Goal: Contribute content

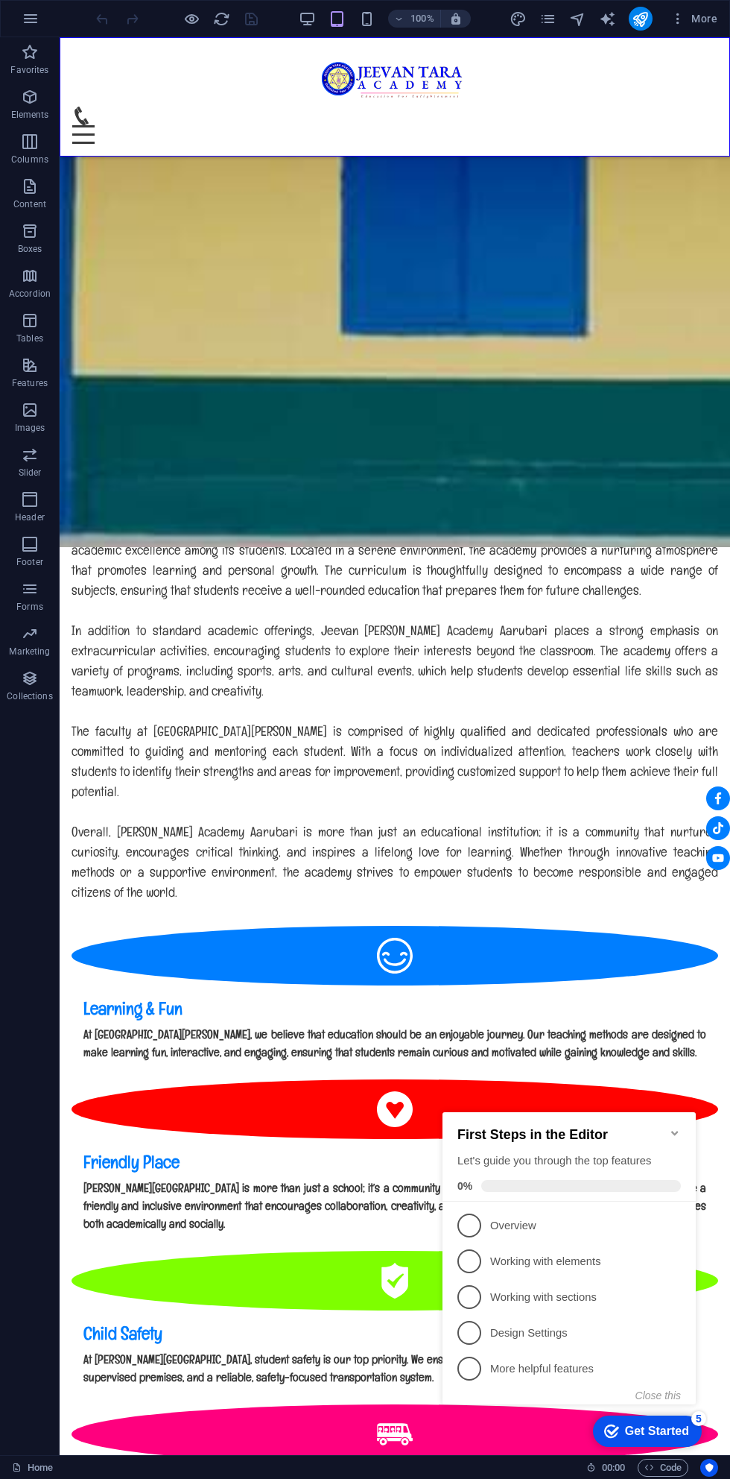
click at [668, 1467] on span "Code" at bounding box center [663, 1468] width 37 height 18
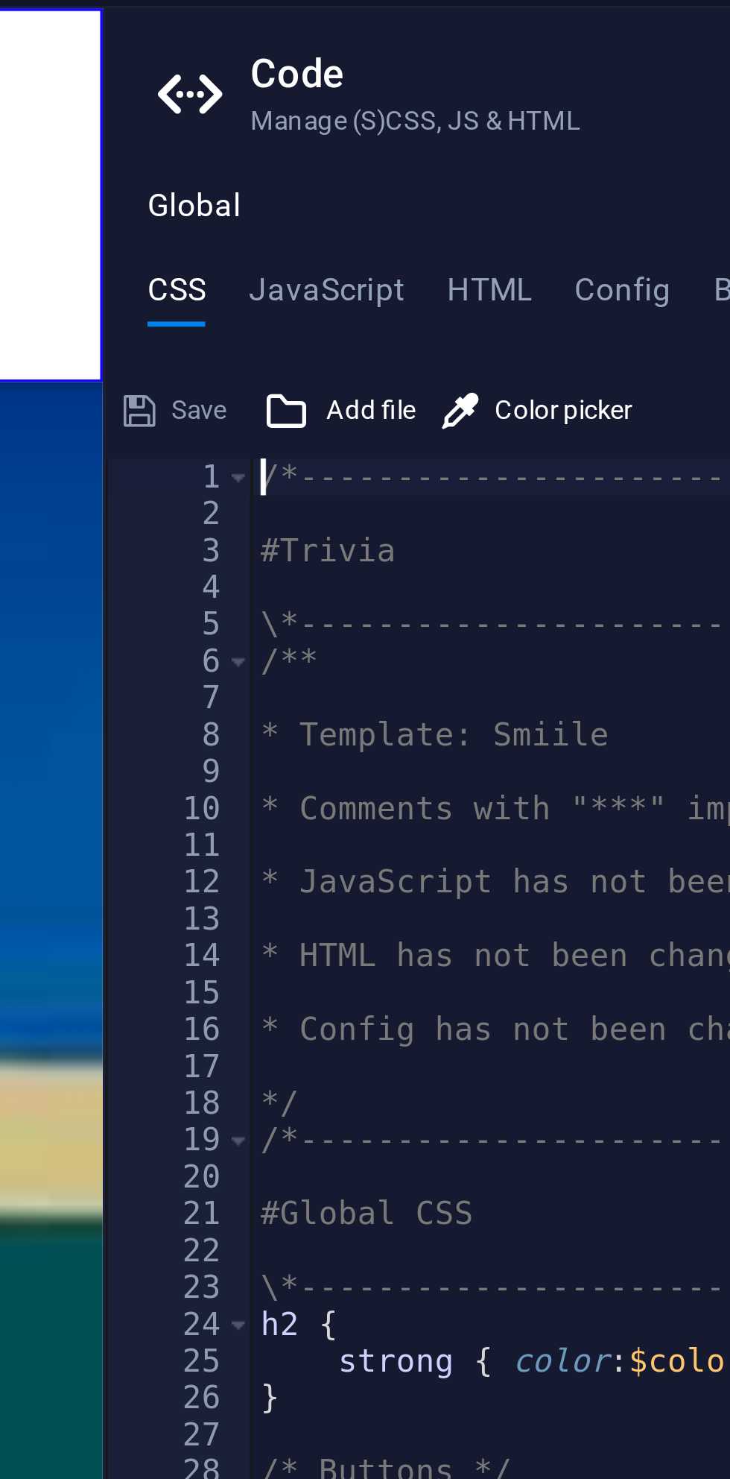
click at [478, 113] on h4 "HTML" at bounding box center [482, 120] width 25 height 16
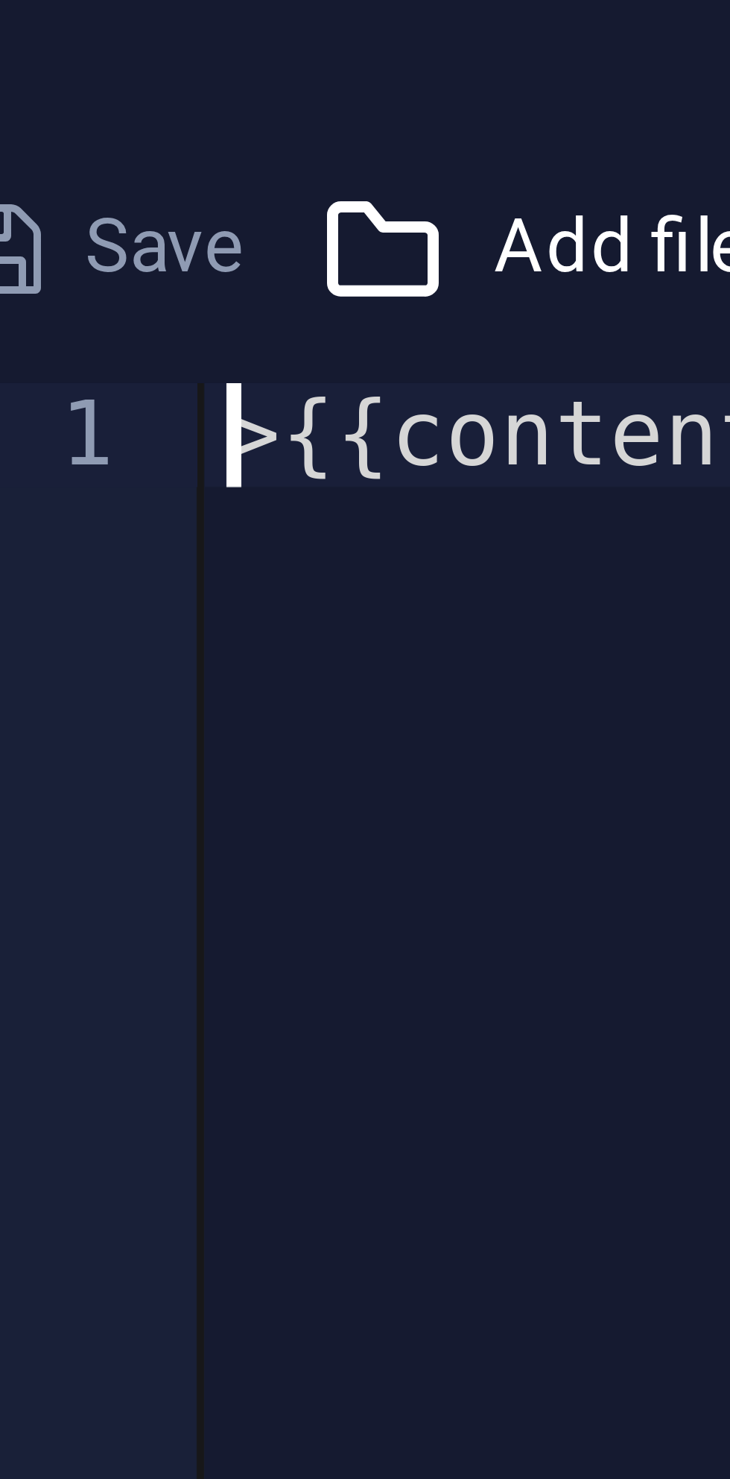
click at [408, 168] on div ">{{content}}" at bounding box center [566, 820] width 327 height 1311
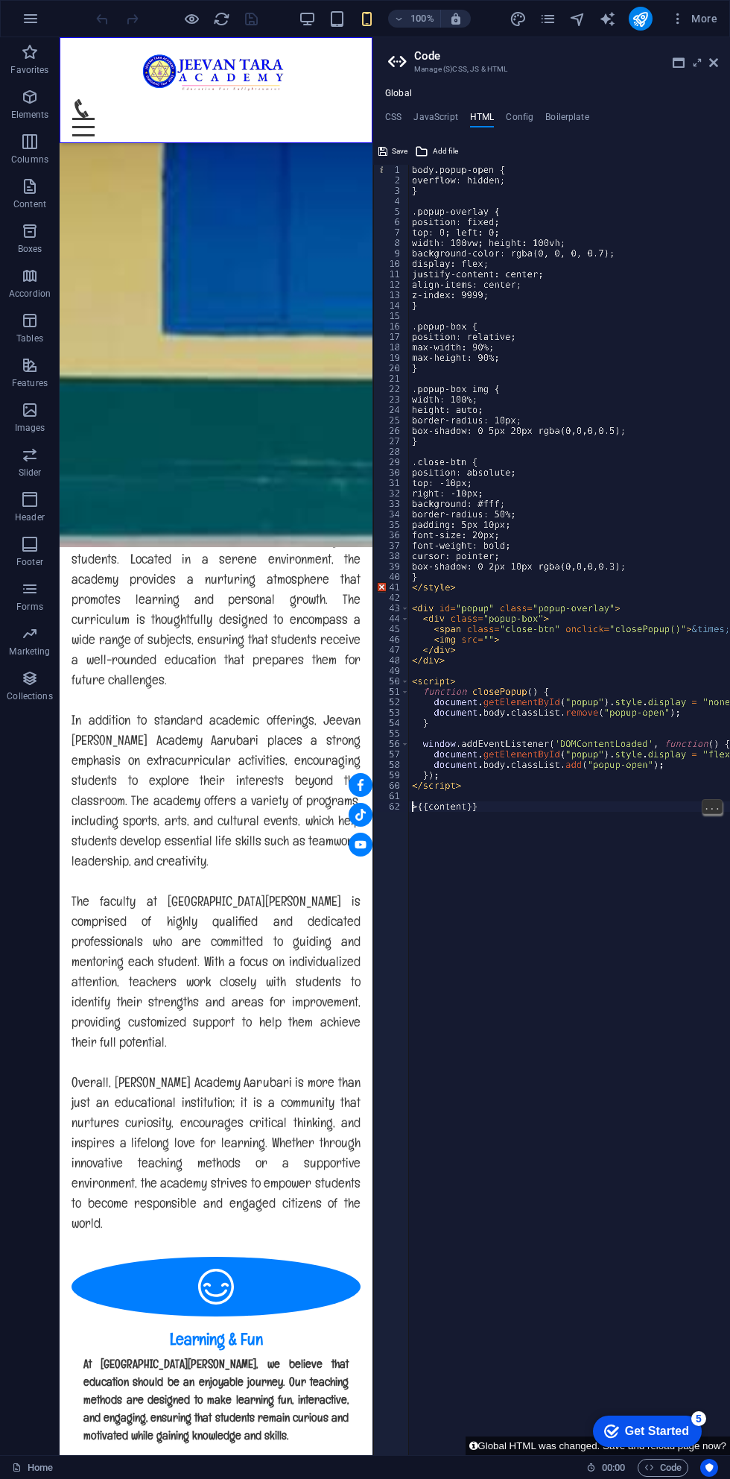
click at [435, 150] on span "Add file" at bounding box center [445, 151] width 25 height 18
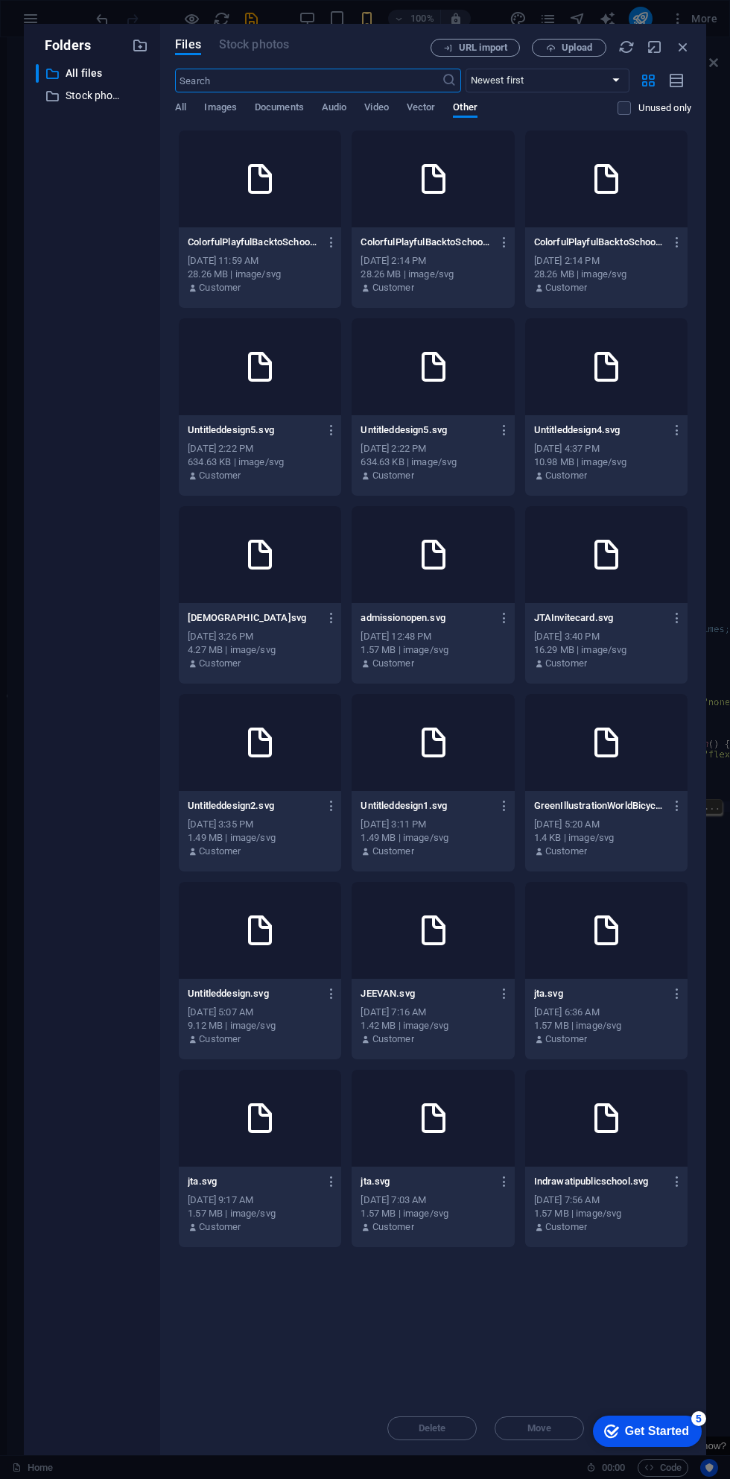
scroll to position [1193, 0]
click at [560, 51] on span "Upload" at bounding box center [569, 48] width 61 height 10
click at [180, 105] on span "All" at bounding box center [180, 108] width 11 height 21
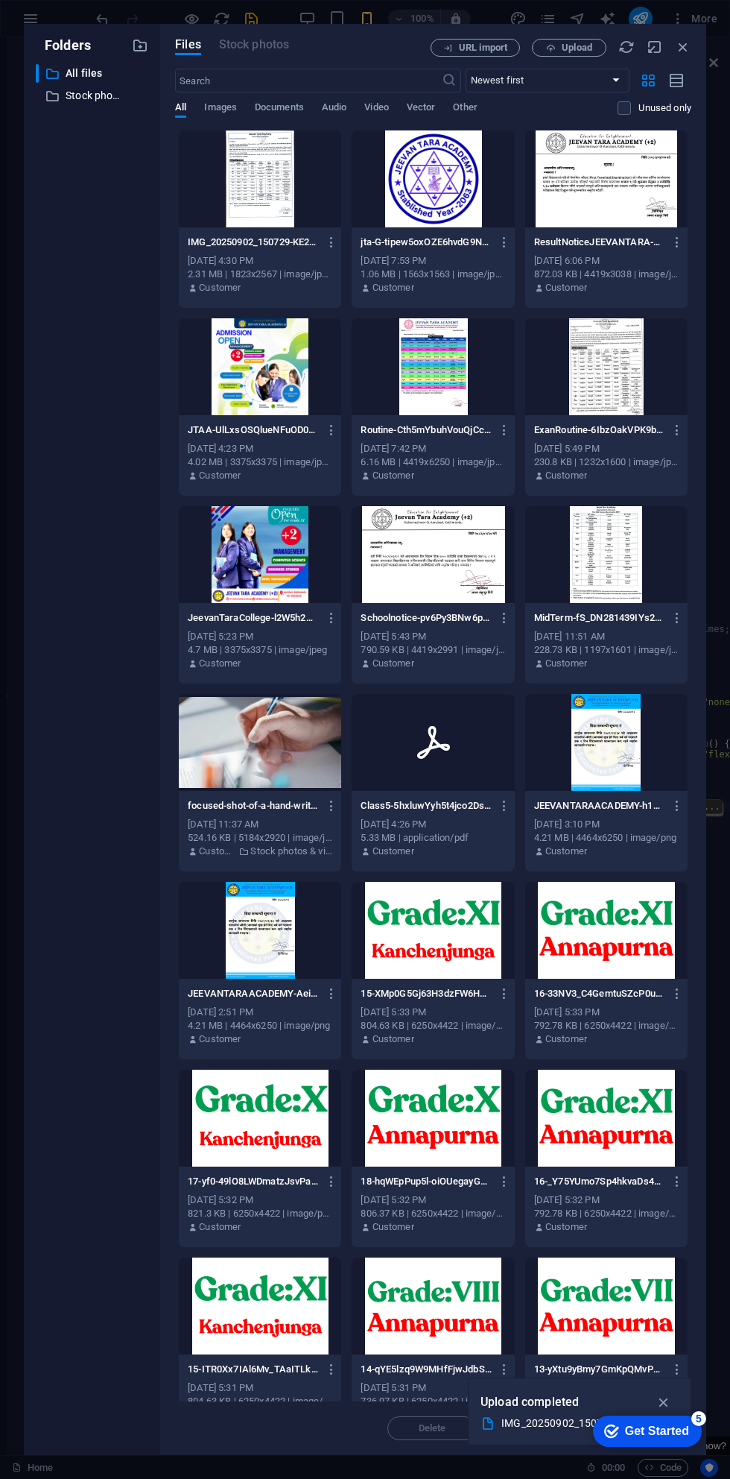
click at [683, 45] on icon "button" at bounding box center [683, 47] width 16 height 16
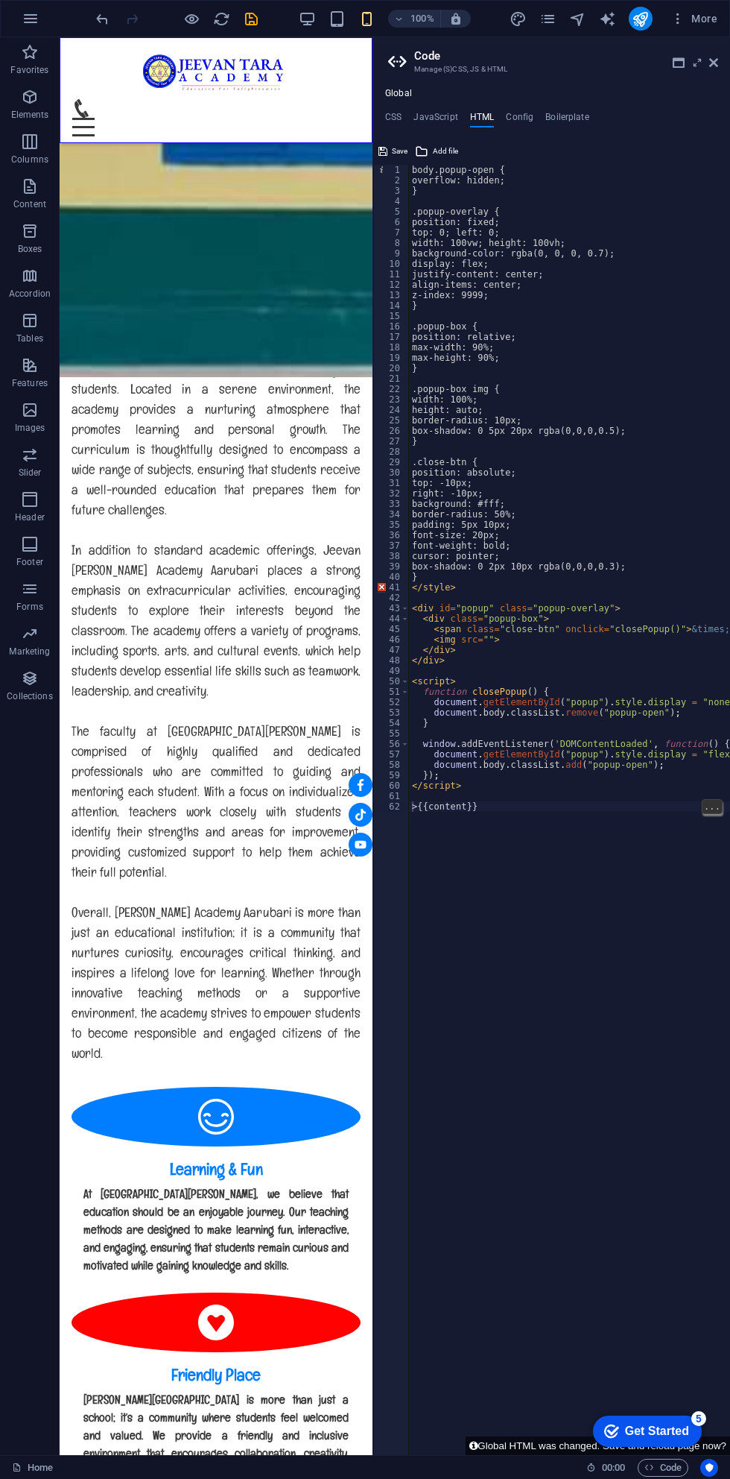
scroll to position [1023, 0]
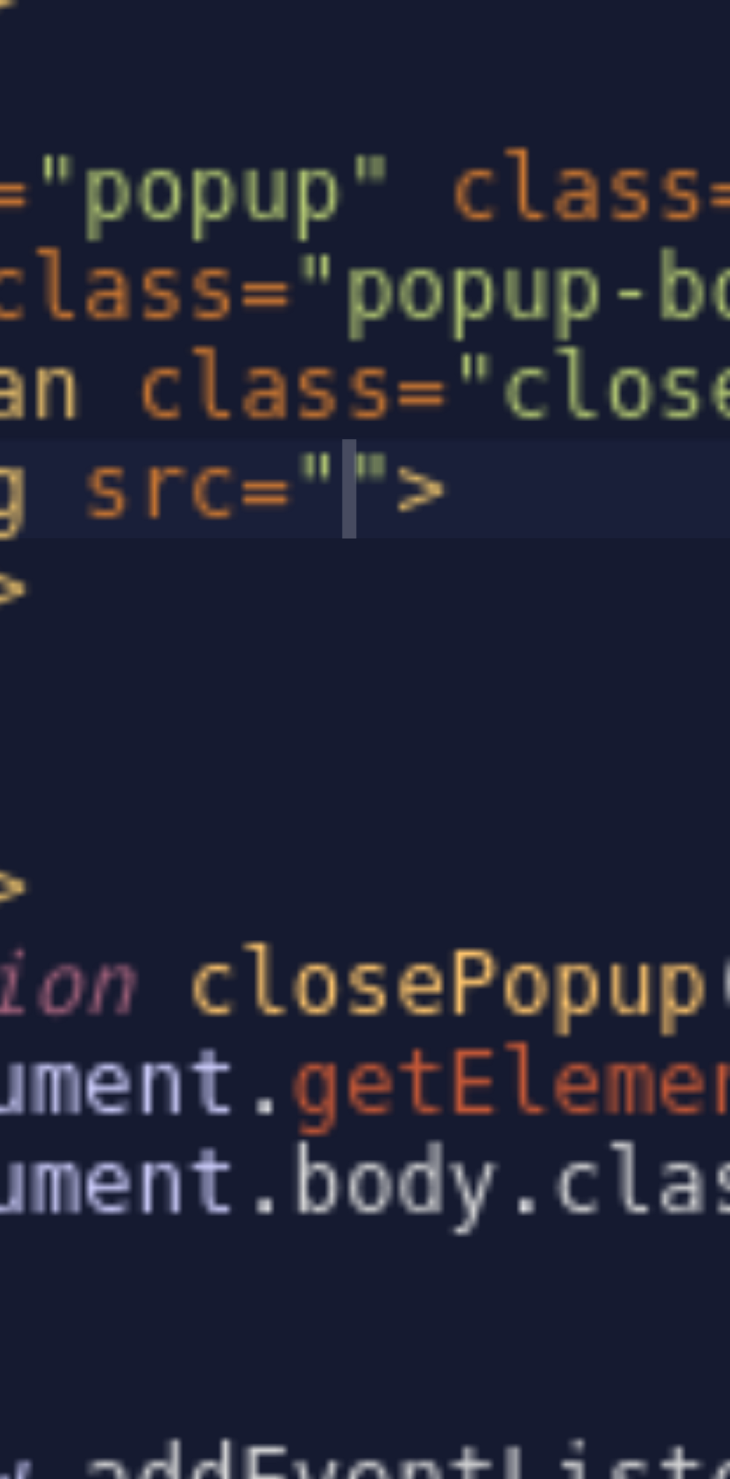
click at [490, 636] on div "body.popup-open { overflow: hidden; } .popup-overlay { position: fixed; top: 0;…" at bounding box center [589, 820] width 361 height 1311
click at [488, 636] on div "body.popup-open { overflow: hidden; } .popup-overlay { position: fixed; top: 0;…" at bounding box center [589, 820] width 361 height 1311
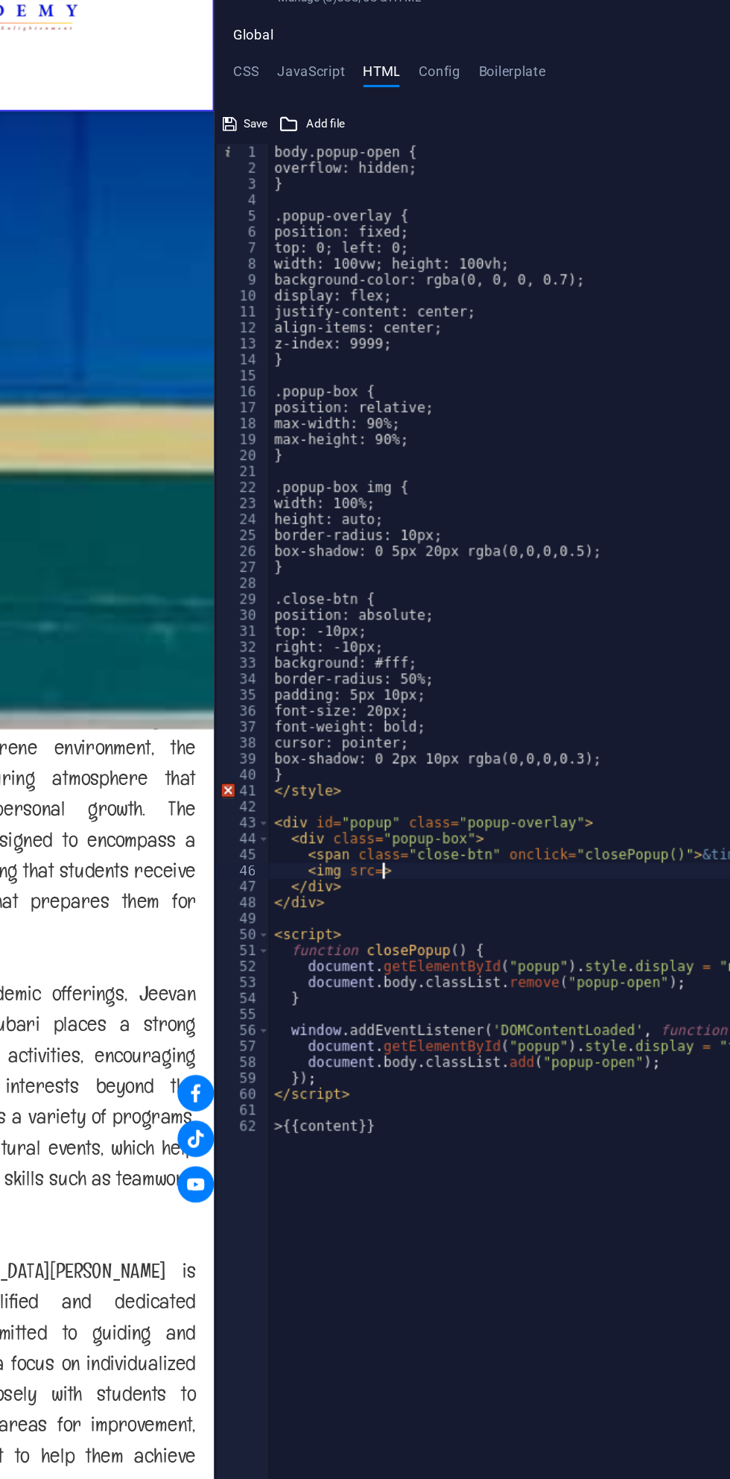
click at [435, 149] on span "Add file" at bounding box center [445, 151] width 25 height 18
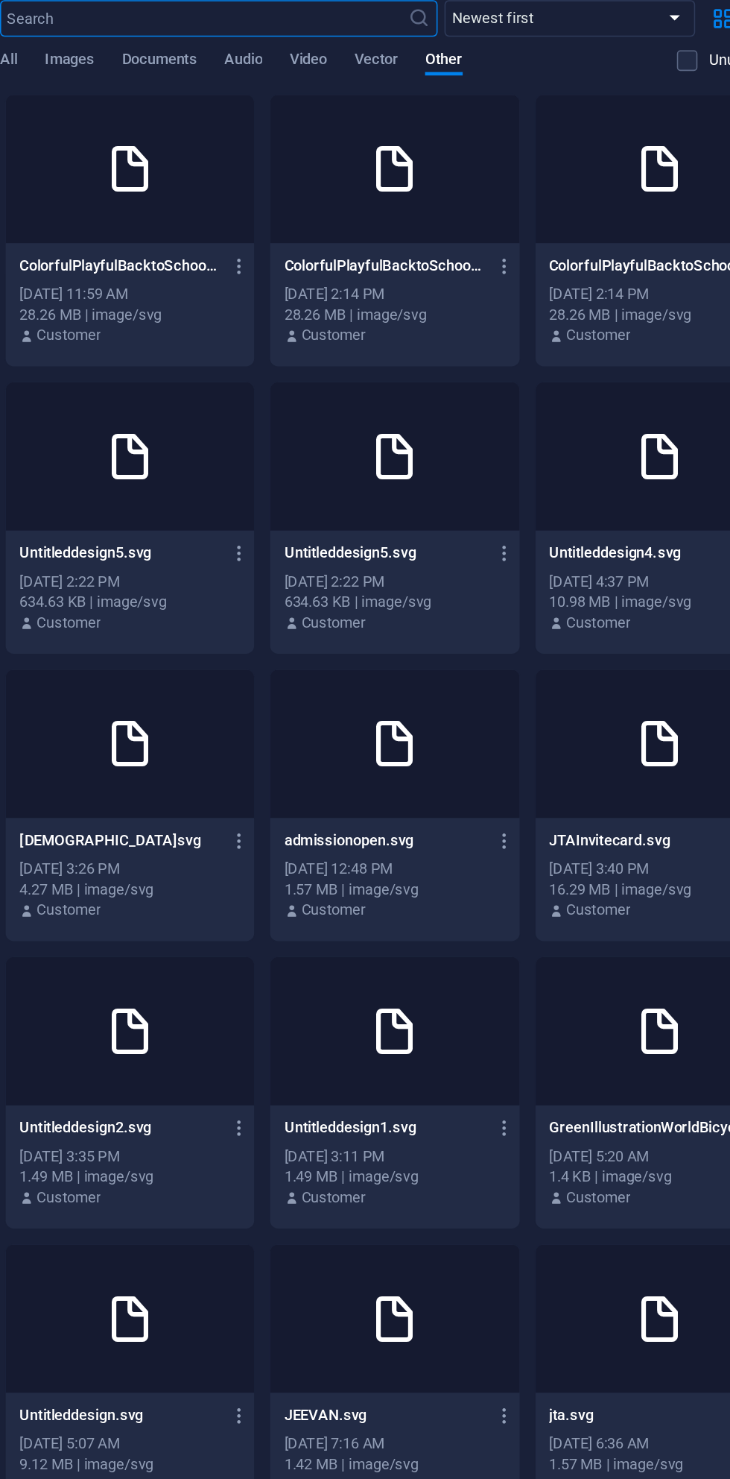
scroll to position [1193, 0]
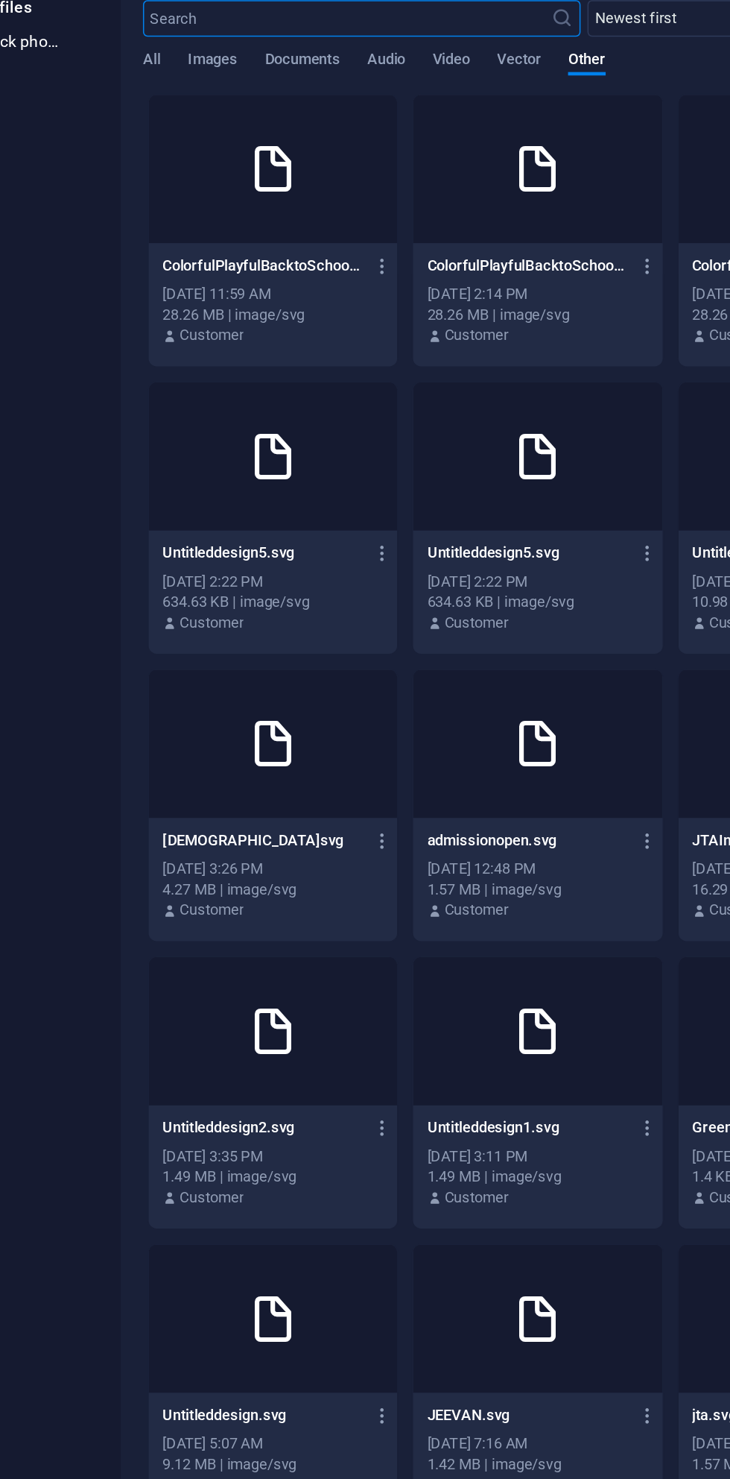
click at [180, 107] on span "All" at bounding box center [180, 108] width 11 height 21
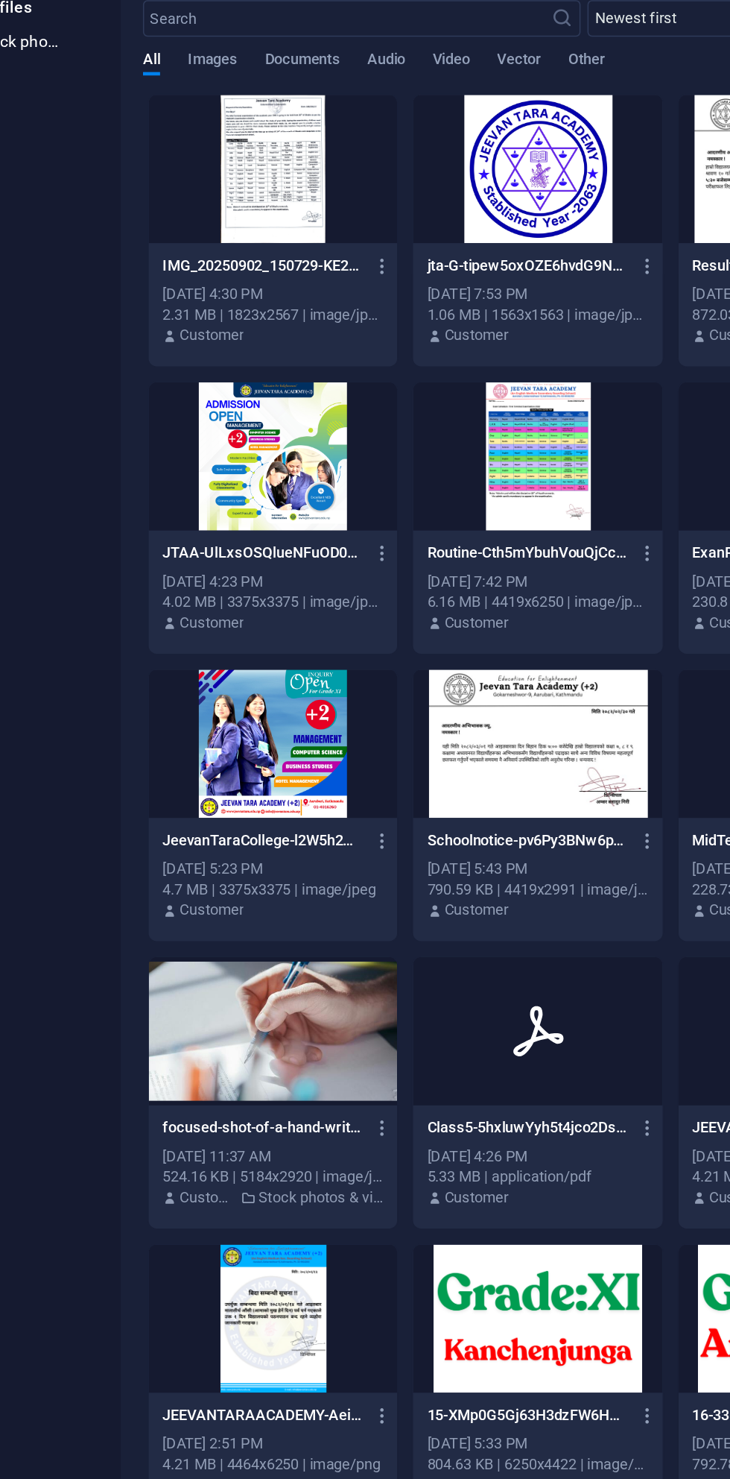
click at [248, 160] on div at bounding box center [260, 178] width 162 height 97
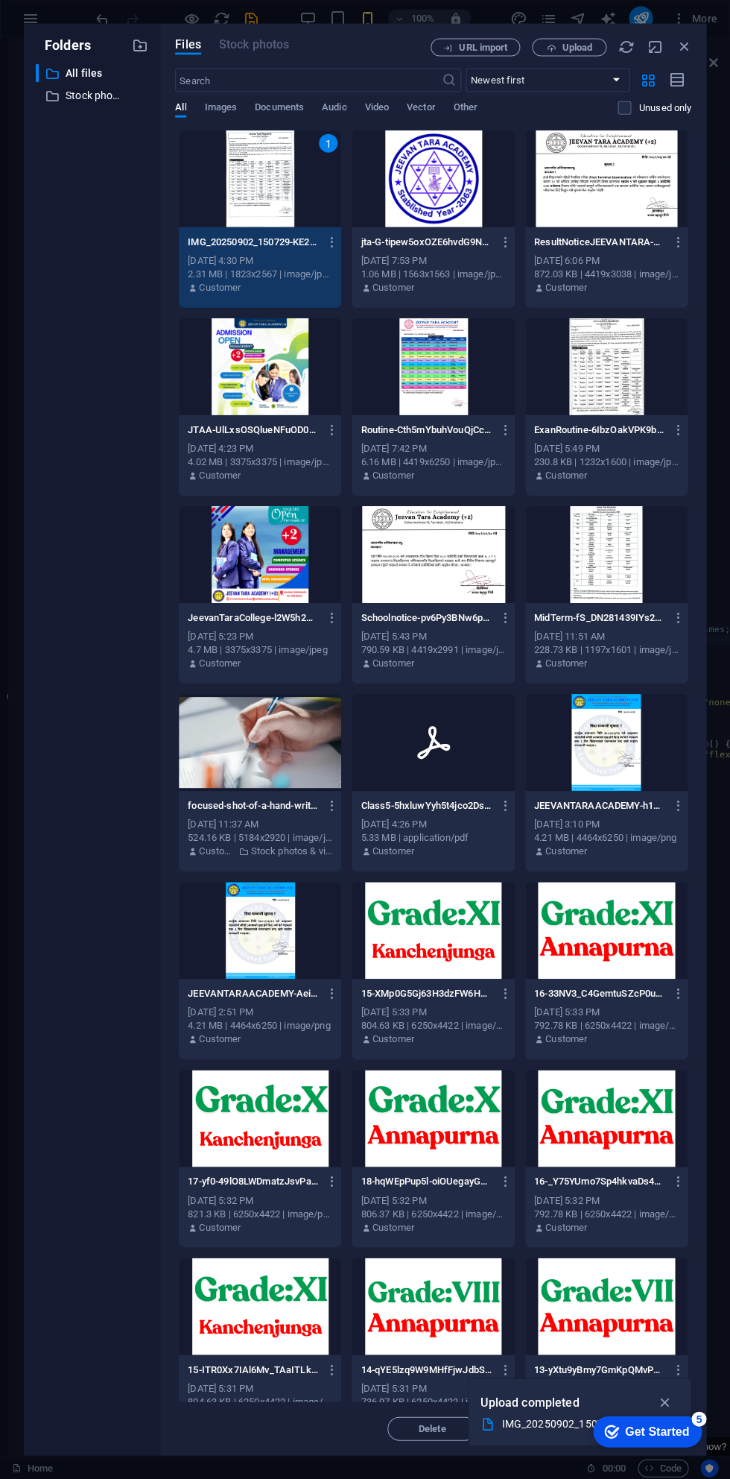
click at [425, 183] on div at bounding box center [433, 178] width 162 height 97
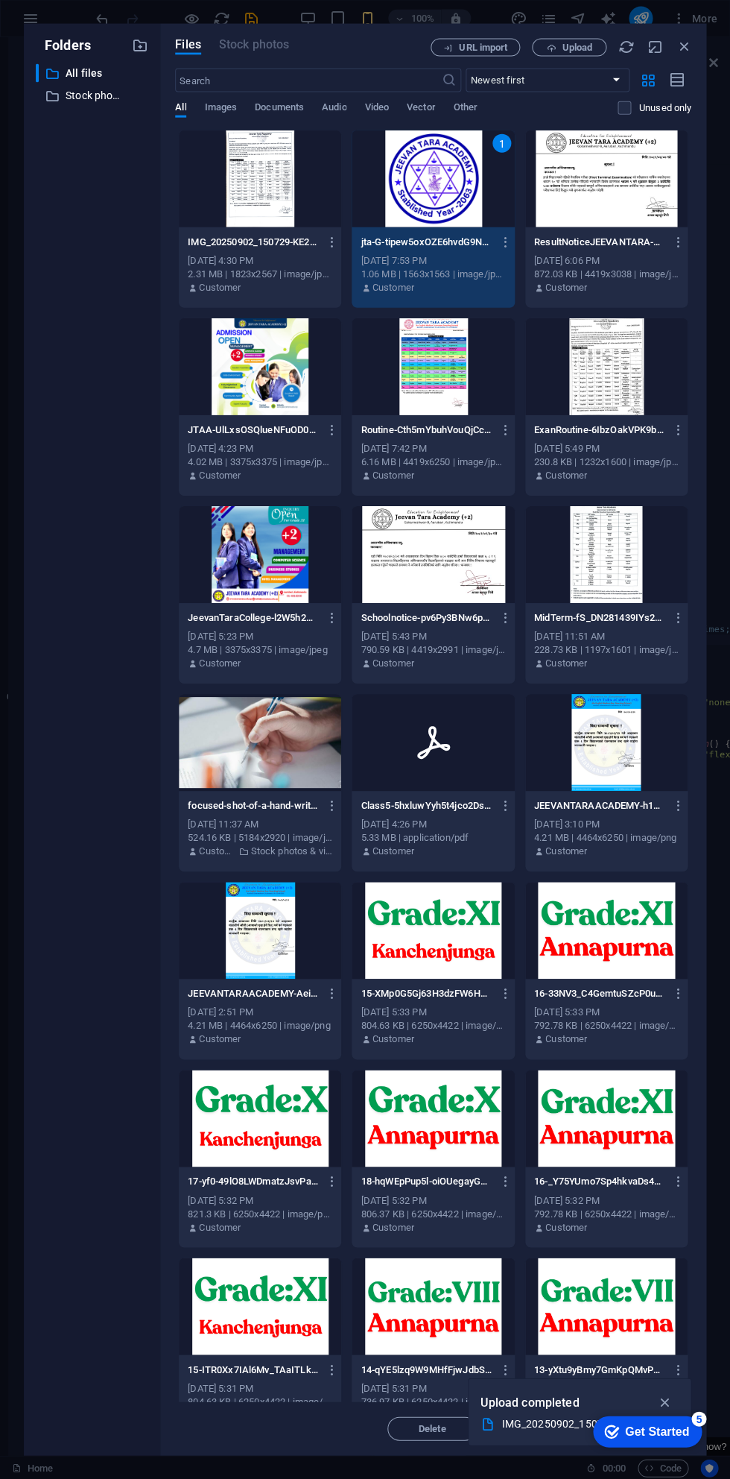
click at [286, 168] on div at bounding box center [260, 178] width 162 height 97
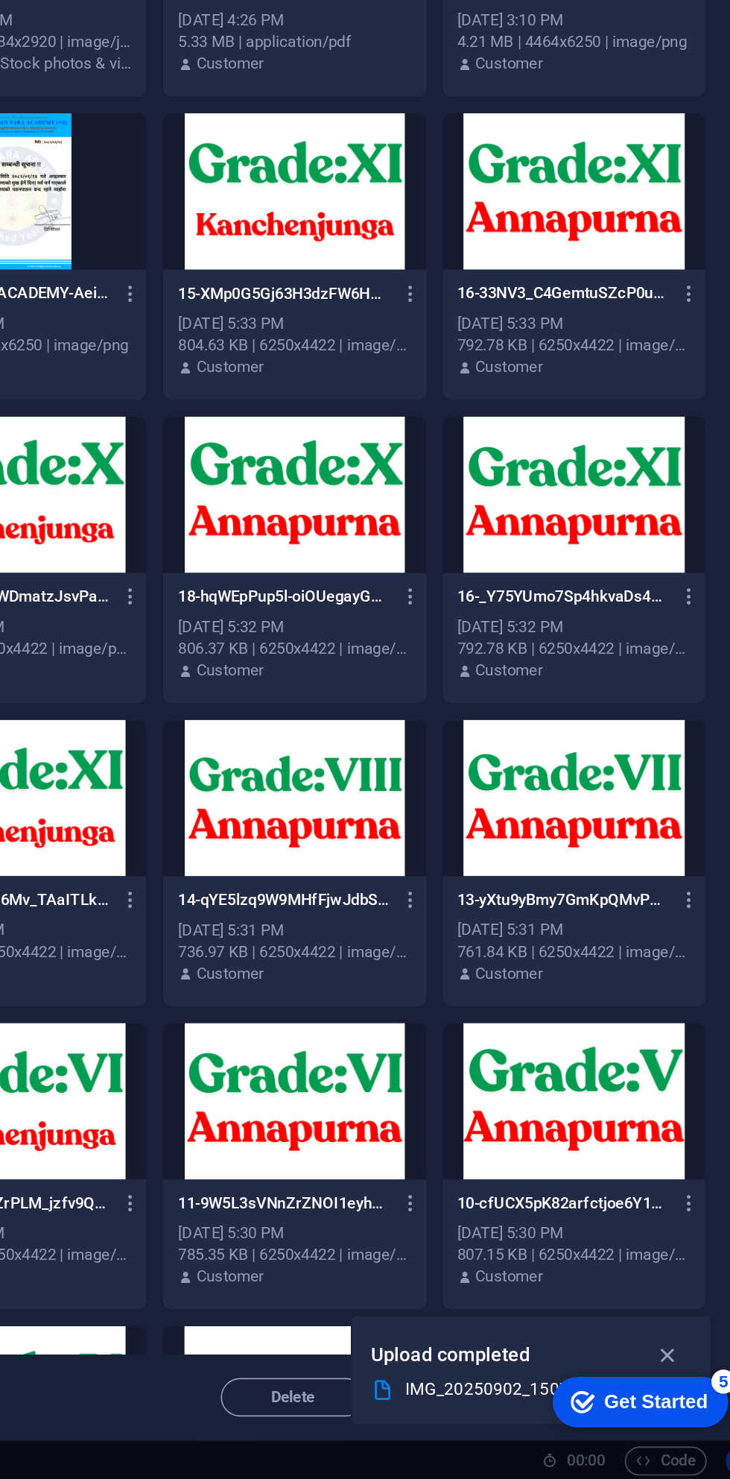
scroll to position [0, 0]
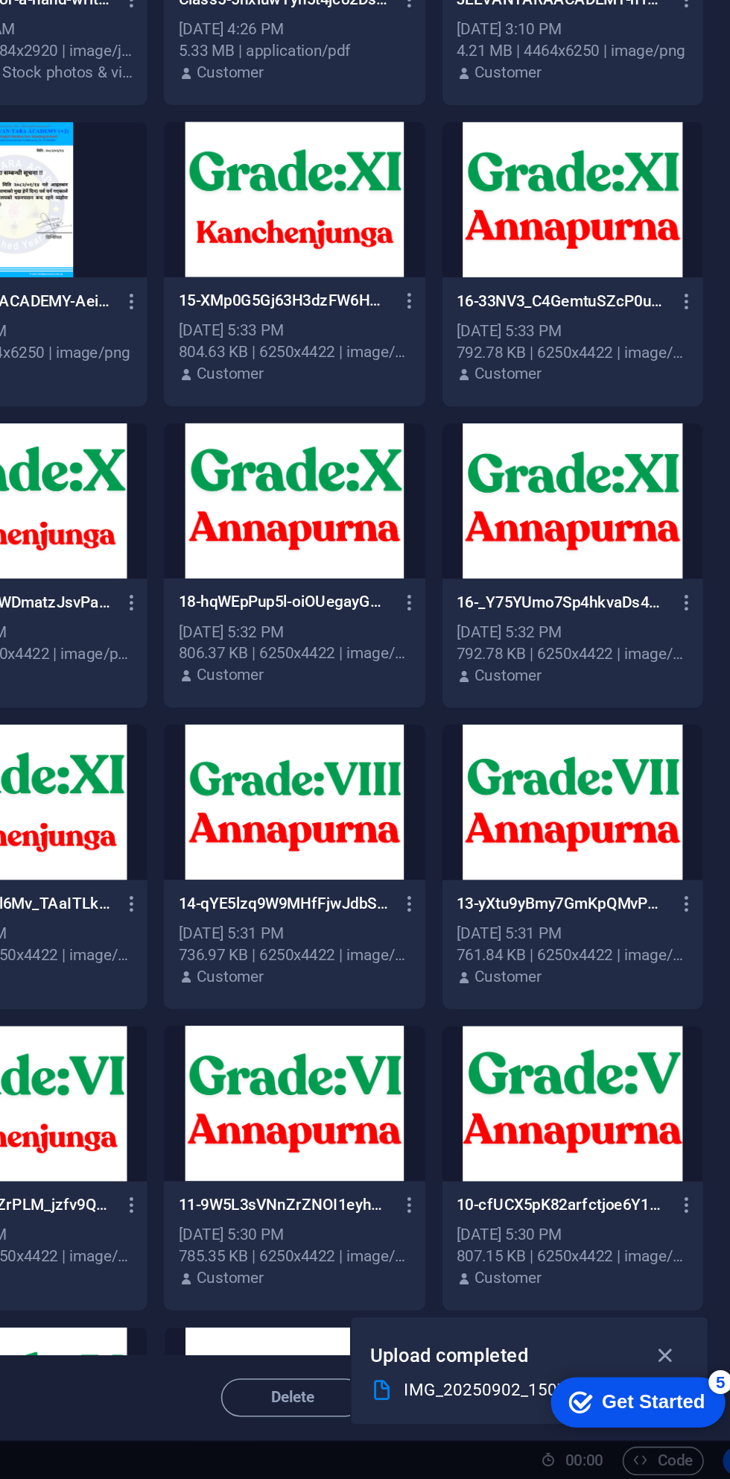
click at [669, 1402] on icon "button" at bounding box center [664, 1402] width 17 height 16
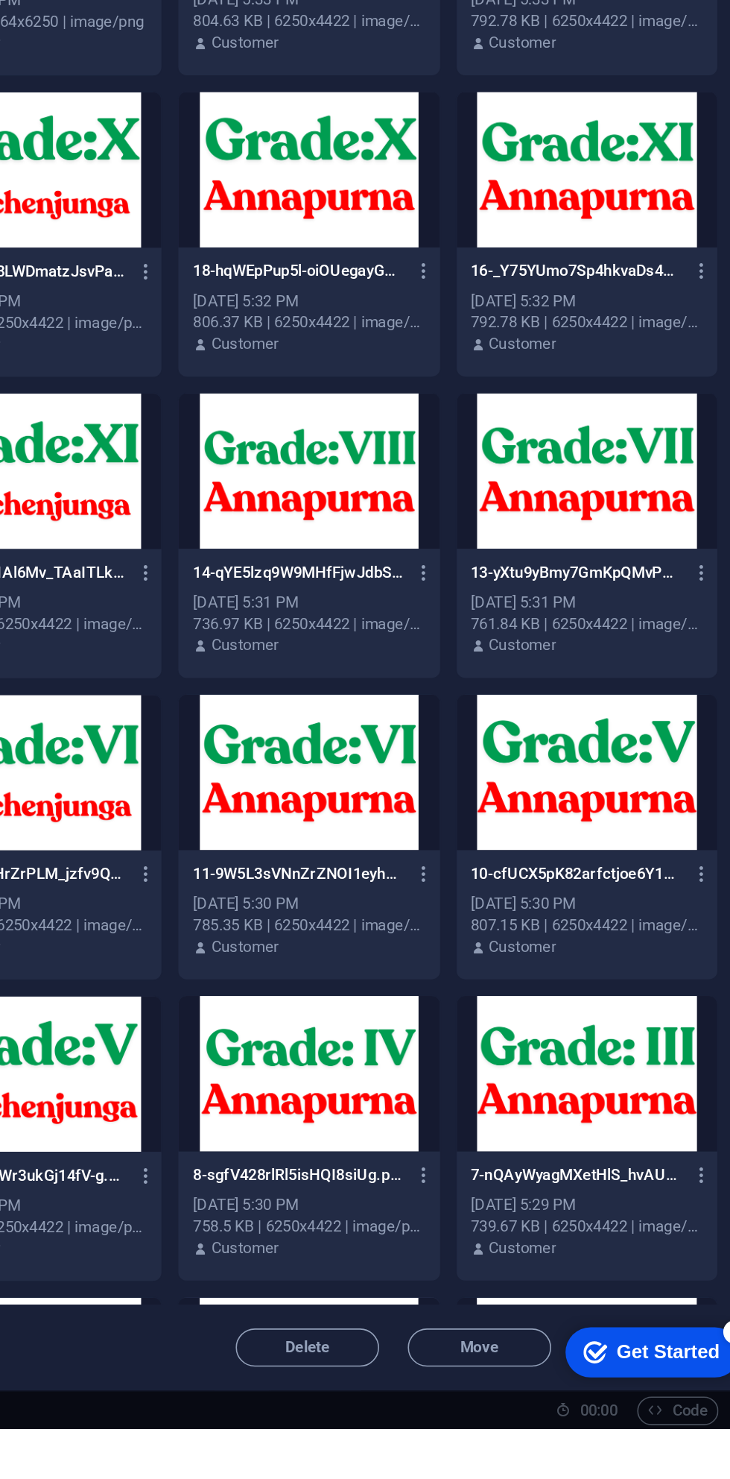
scroll to position [432, 0]
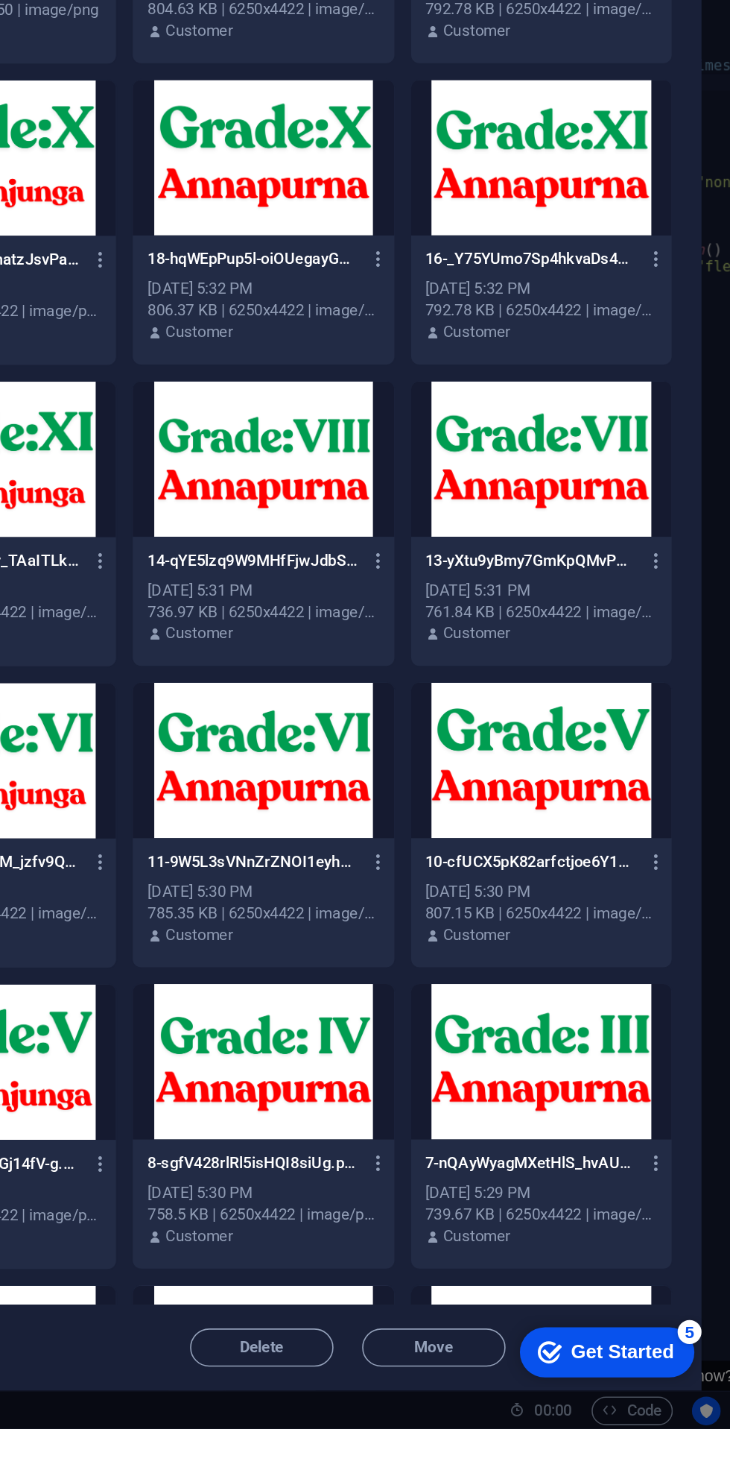
click at [568, 1340] on div "Get Started" at bounding box center [577, 1337] width 64 height 13
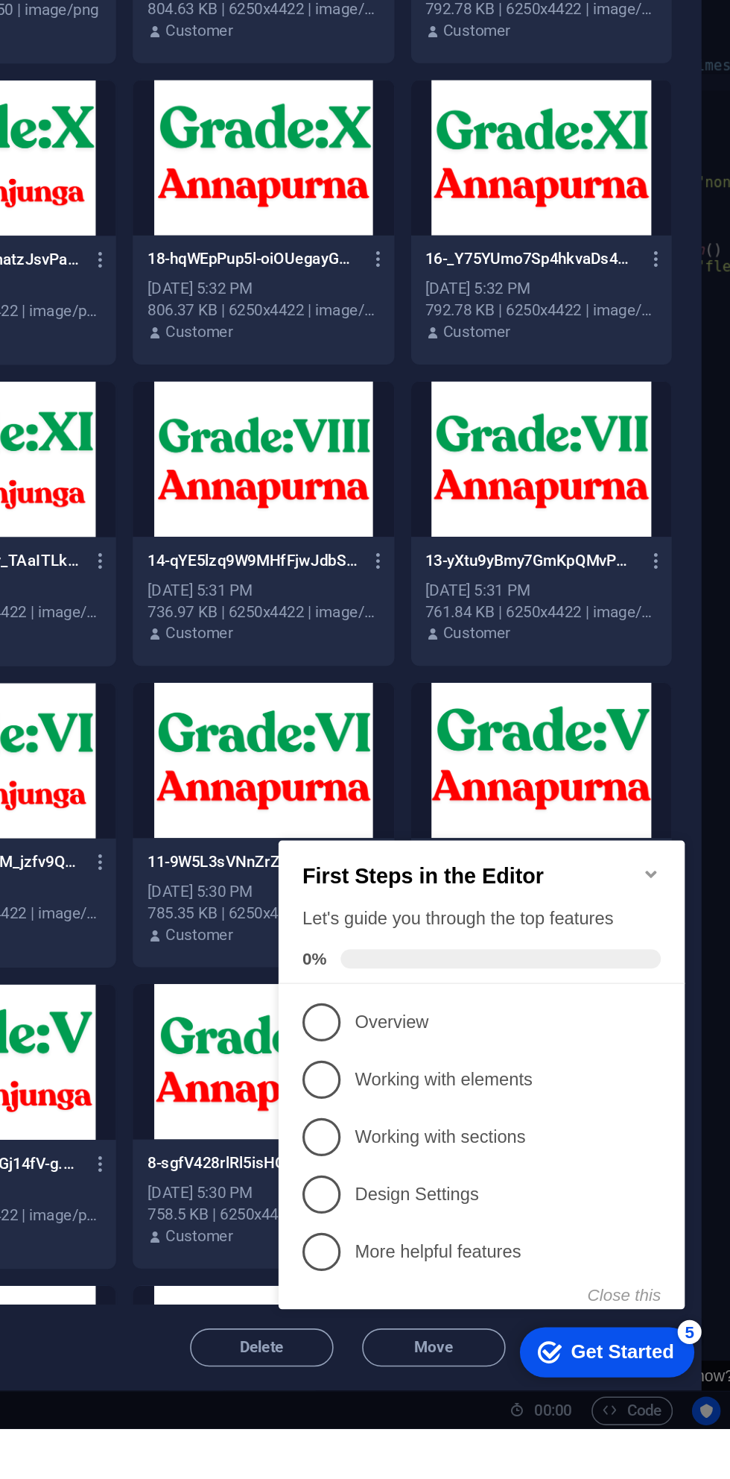
click at [502, 1106] on button "Close this" at bounding box center [490, 1111] width 45 height 12
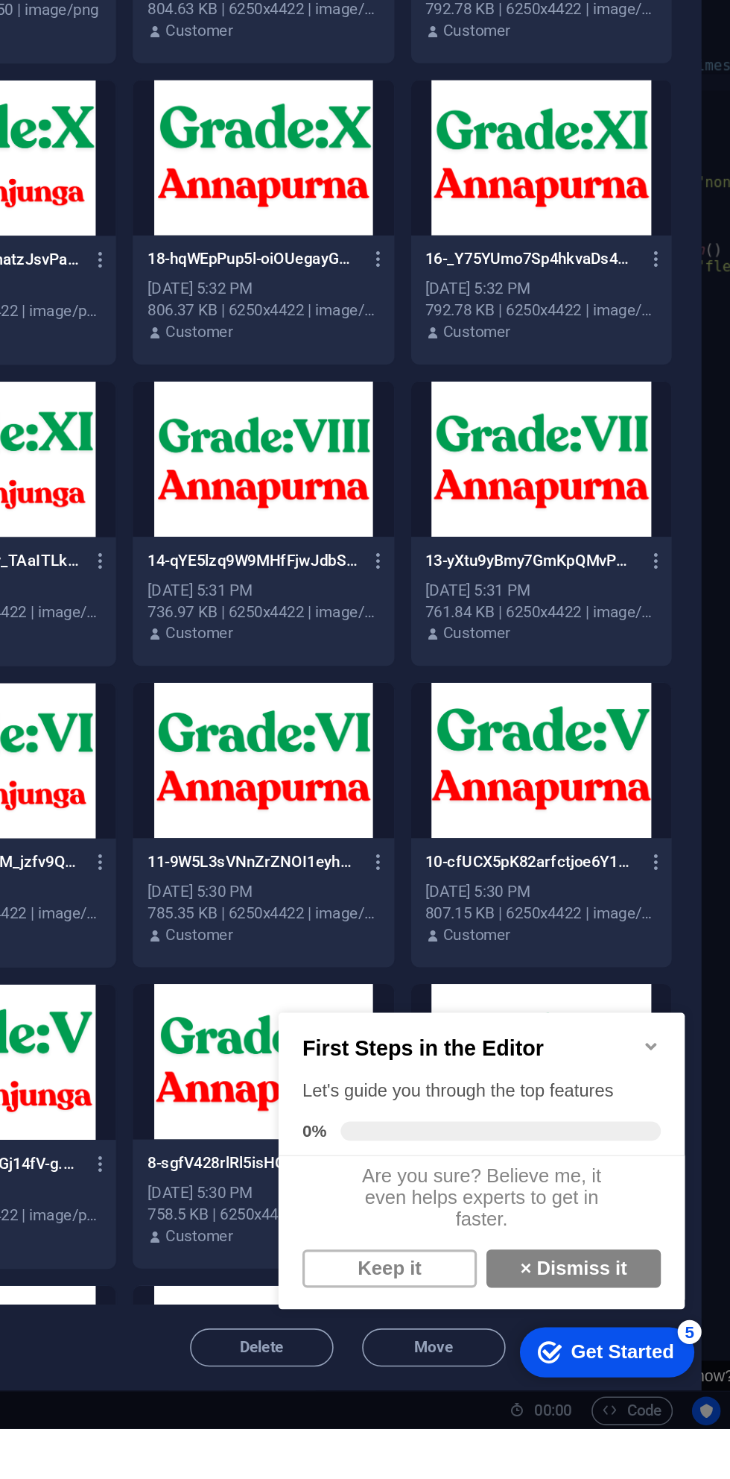
click at [481, 1171] on link "× Dismiss it" at bounding box center [459, 1160] width 109 height 24
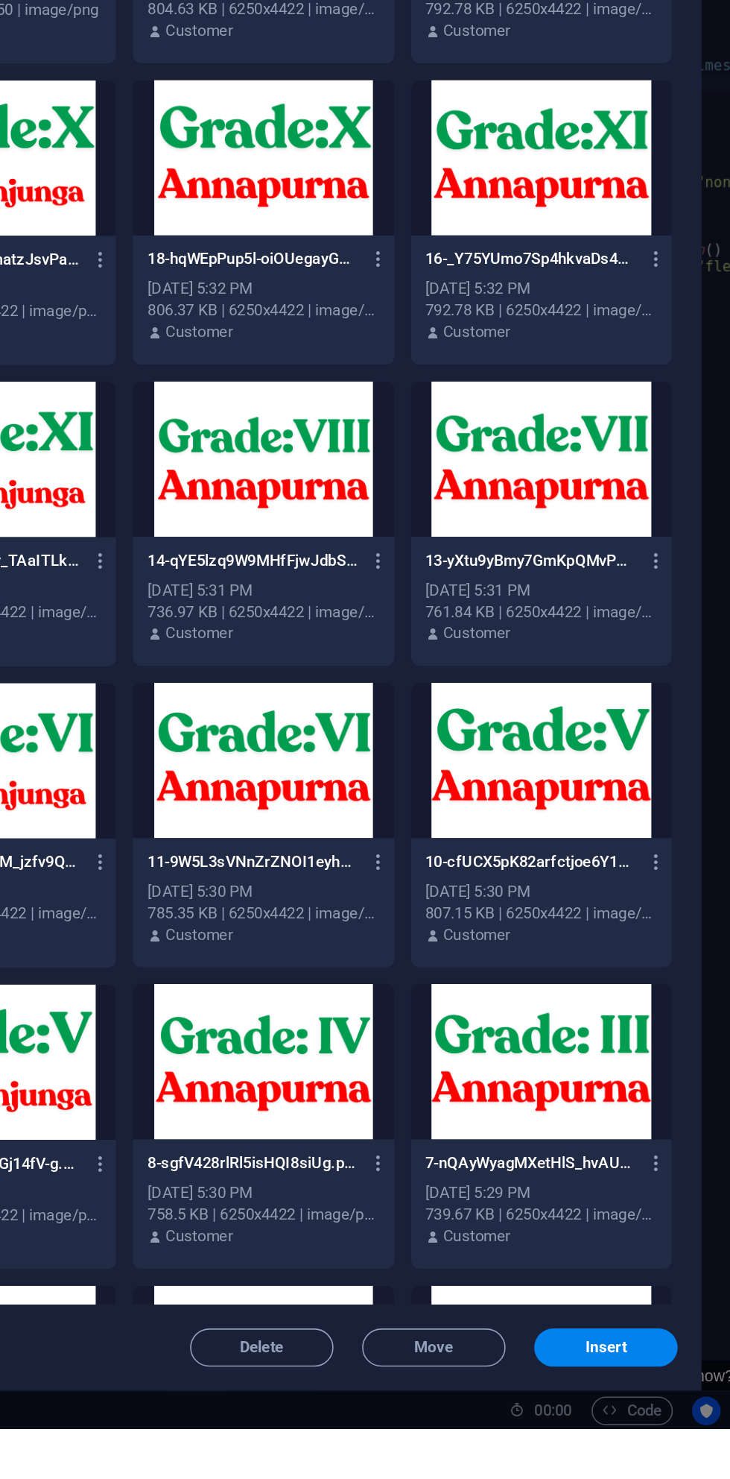
click at [655, 1432] on span "Insert" at bounding box center [647, 1428] width 26 height 9
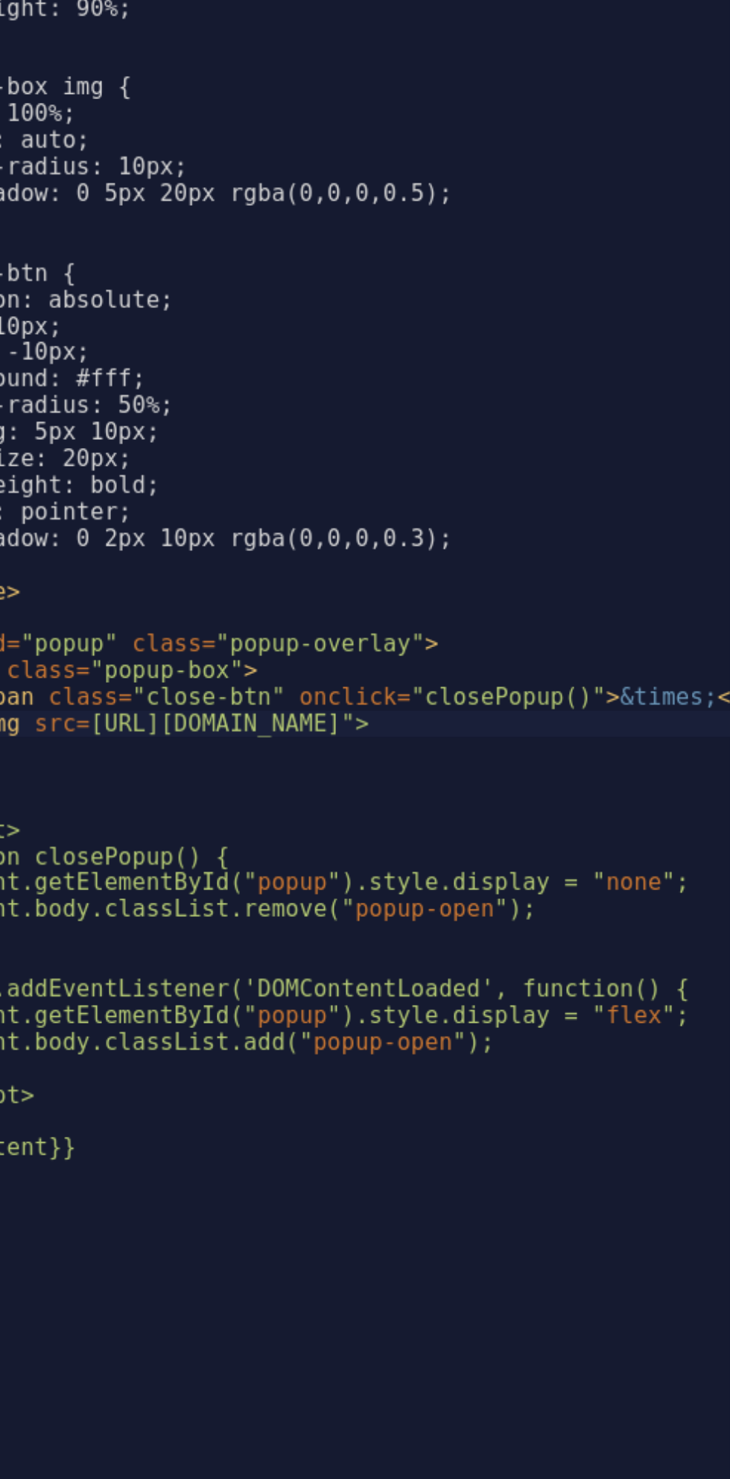
scroll to position [0, 4]
click at [483, 642] on div "body.popup-open { overflow: hidden; } .popup-overlay { position: fixed; top: 0;…" at bounding box center [697, 820] width 586 height 1311
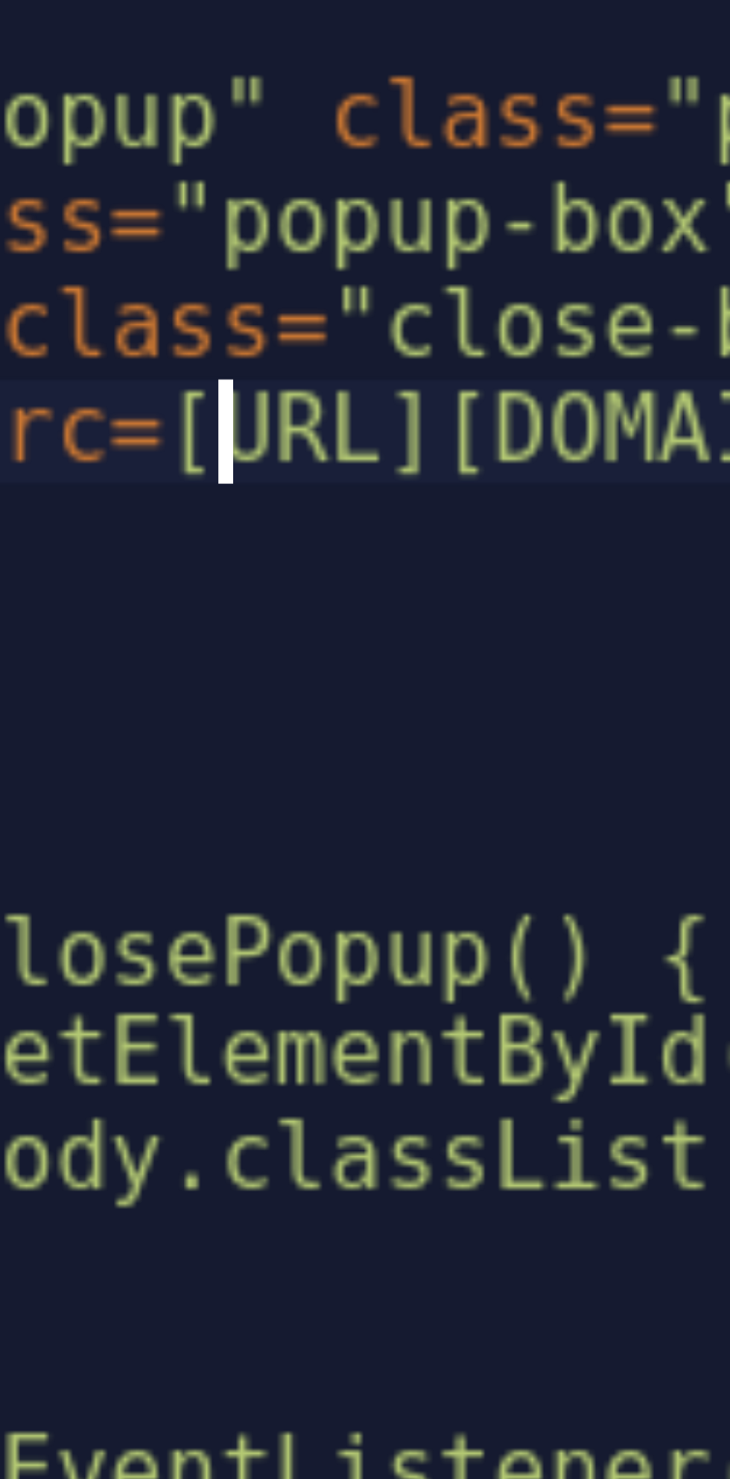
scroll to position [0, 2]
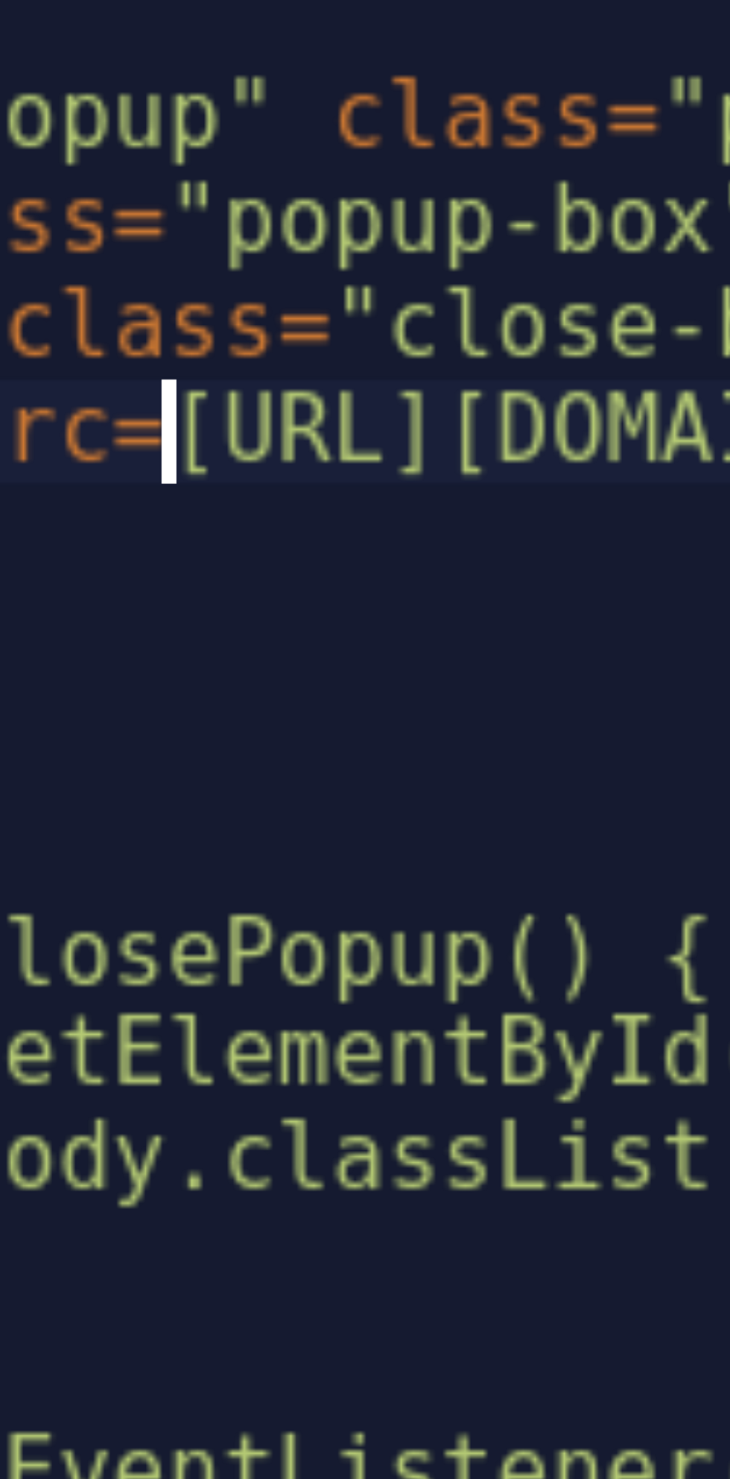
click at [480, 636] on div "body.popup-open { overflow: hidden; } .popup-overlay { position: fixed; top: 0;…" at bounding box center [699, 820] width 586 height 1311
type textarea "<img src="[URL][DOMAIN_NAME]">"
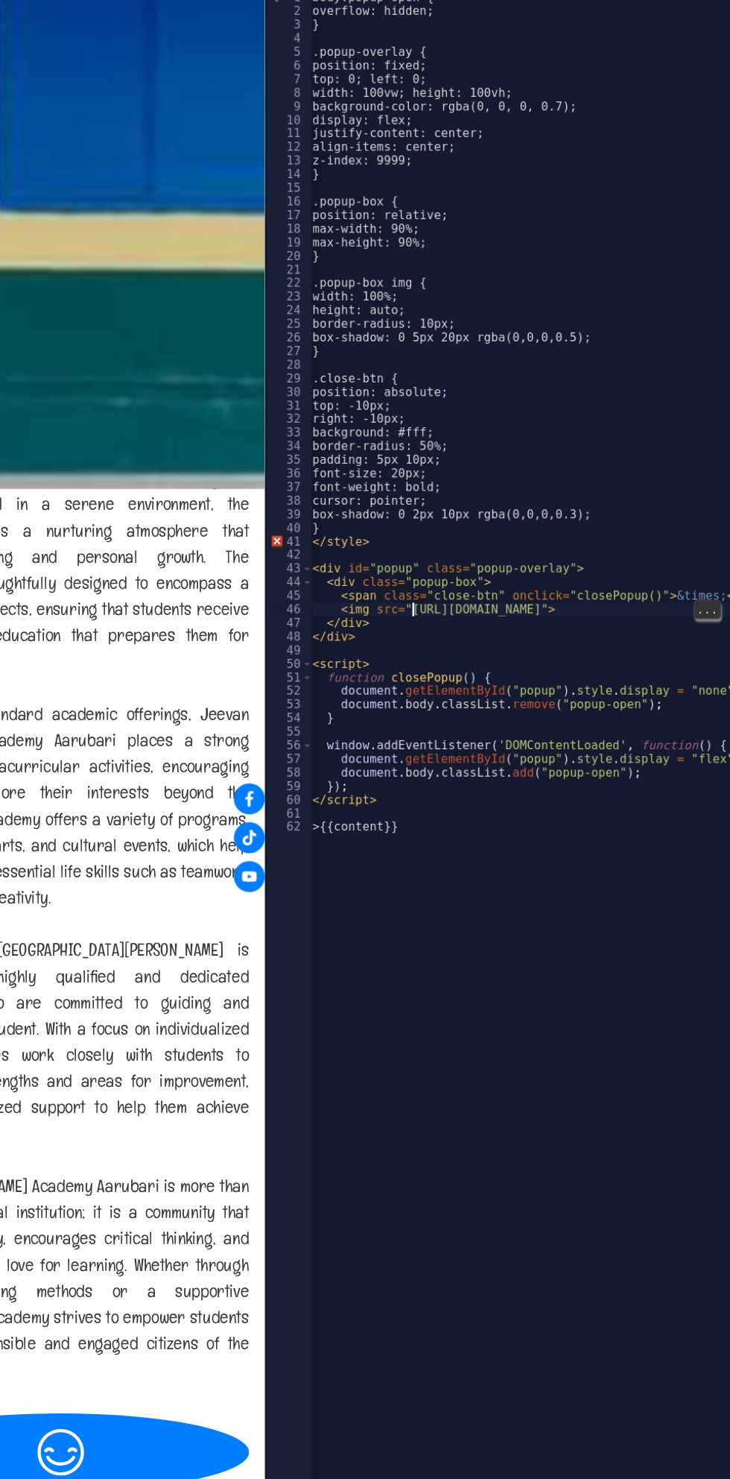
scroll to position [0, 0]
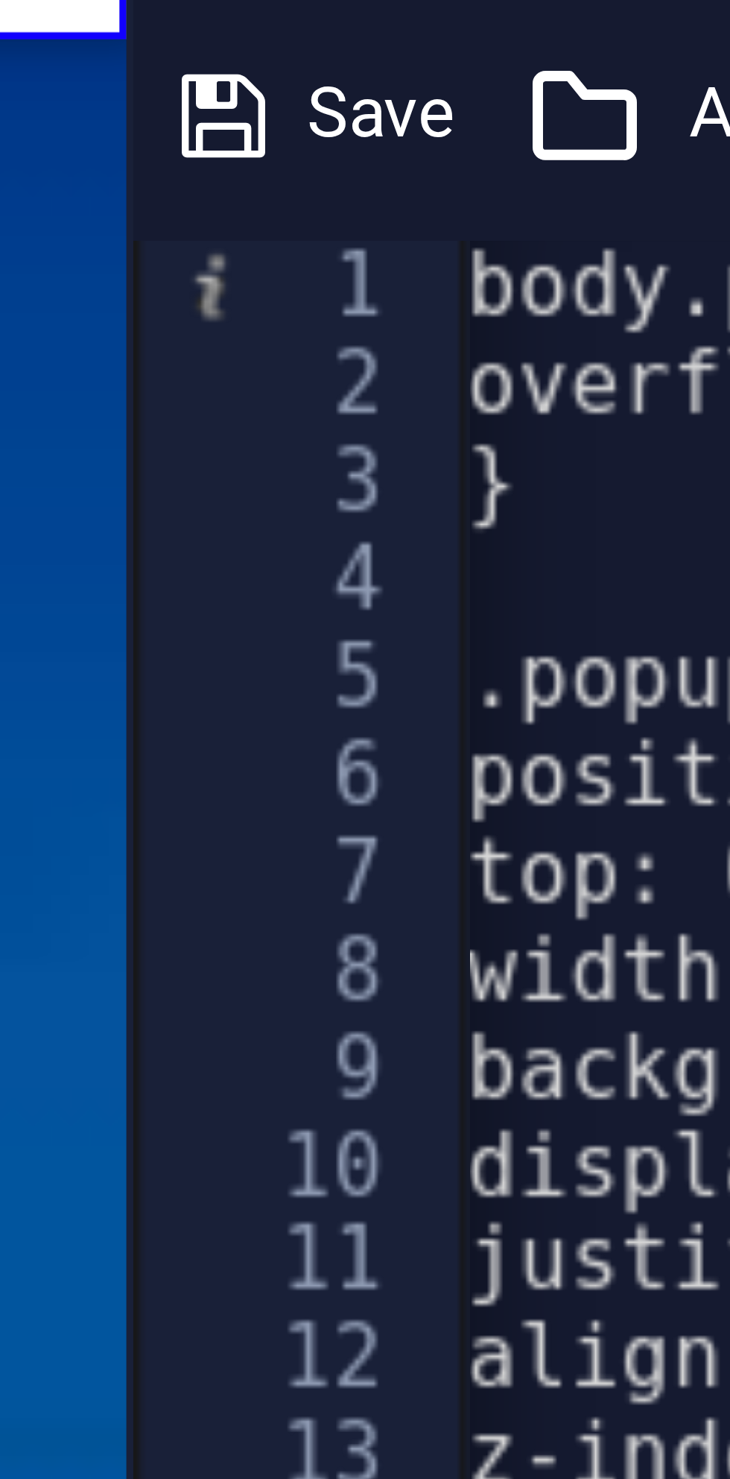
click at [394, 149] on span "Save" at bounding box center [400, 151] width 16 height 18
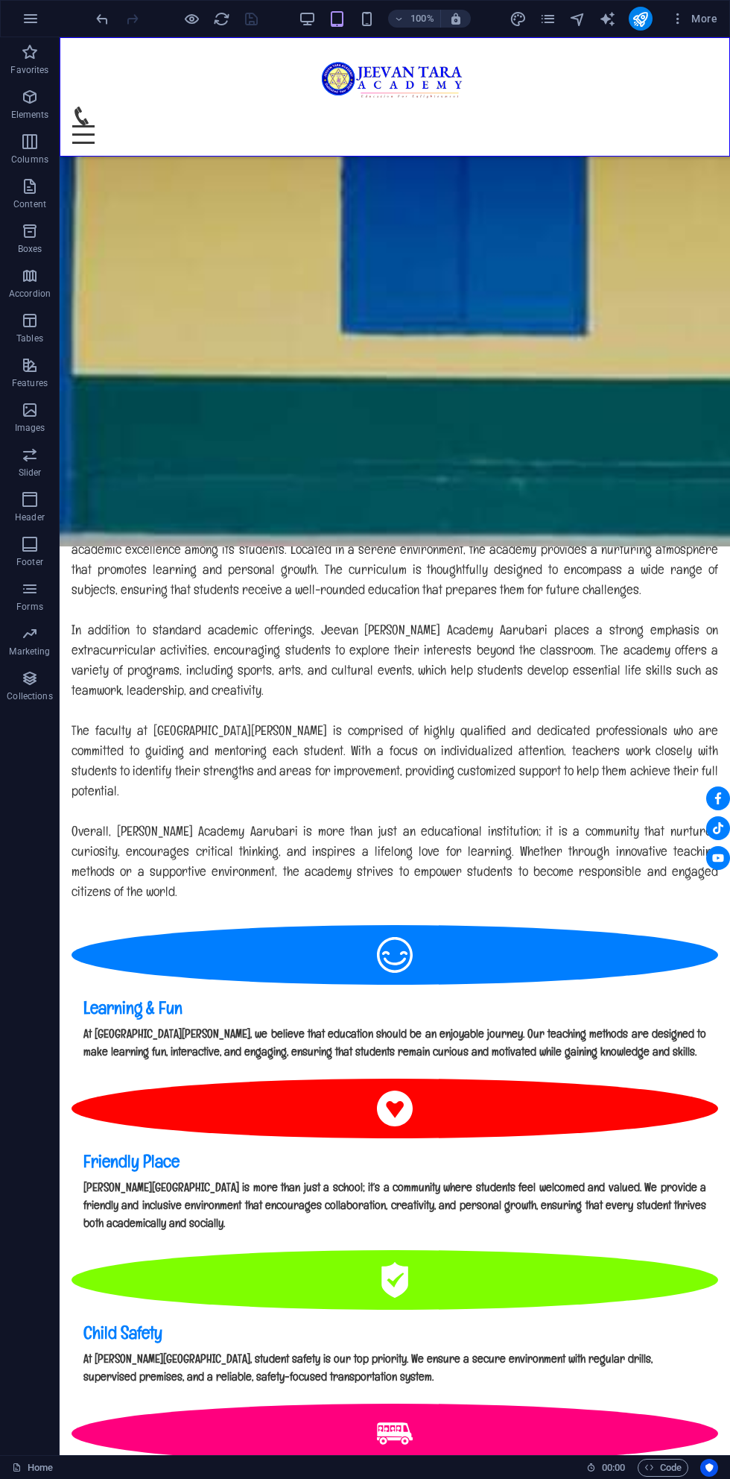
scroll to position [970, 0]
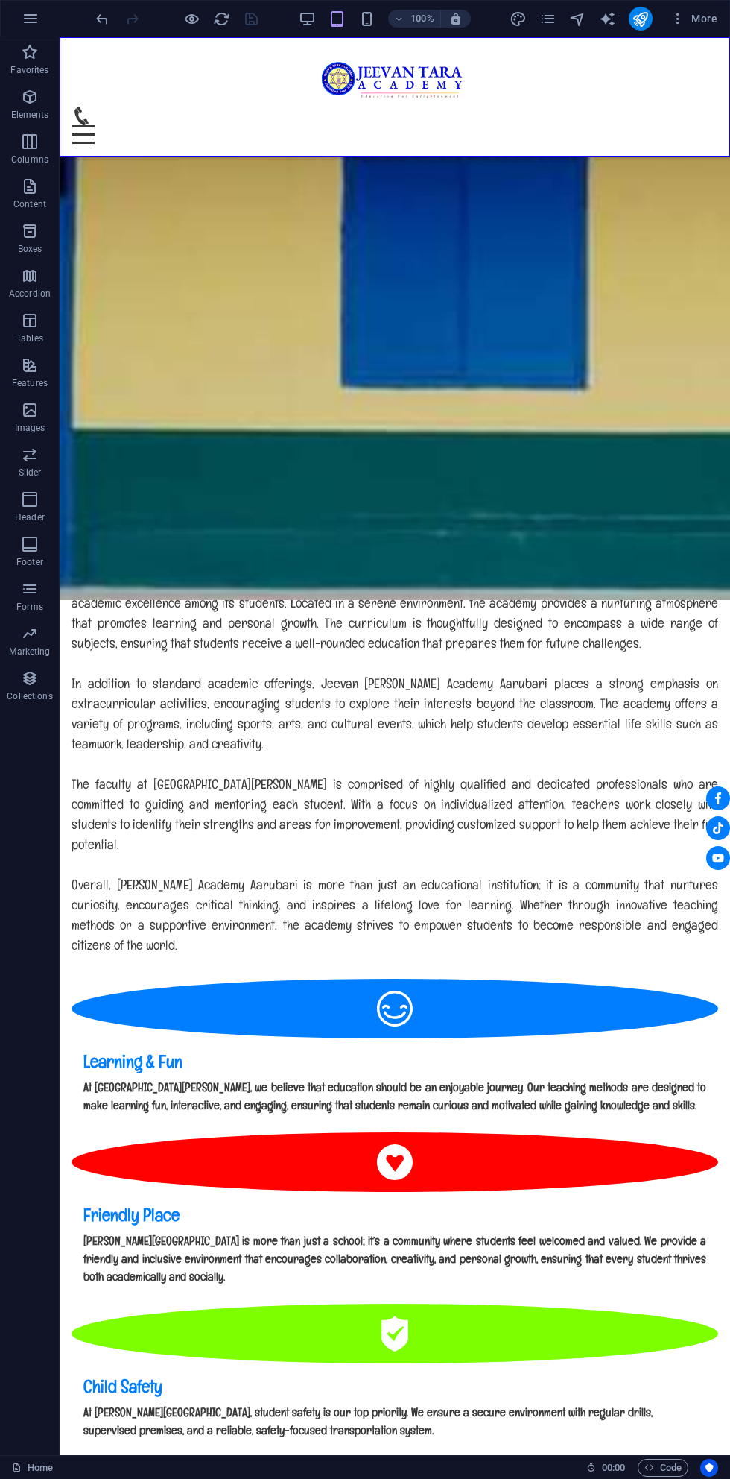
click at [648, 16] on icon "publish" at bounding box center [640, 18] width 17 height 17
